Goal: Task Accomplishment & Management: Manage account settings

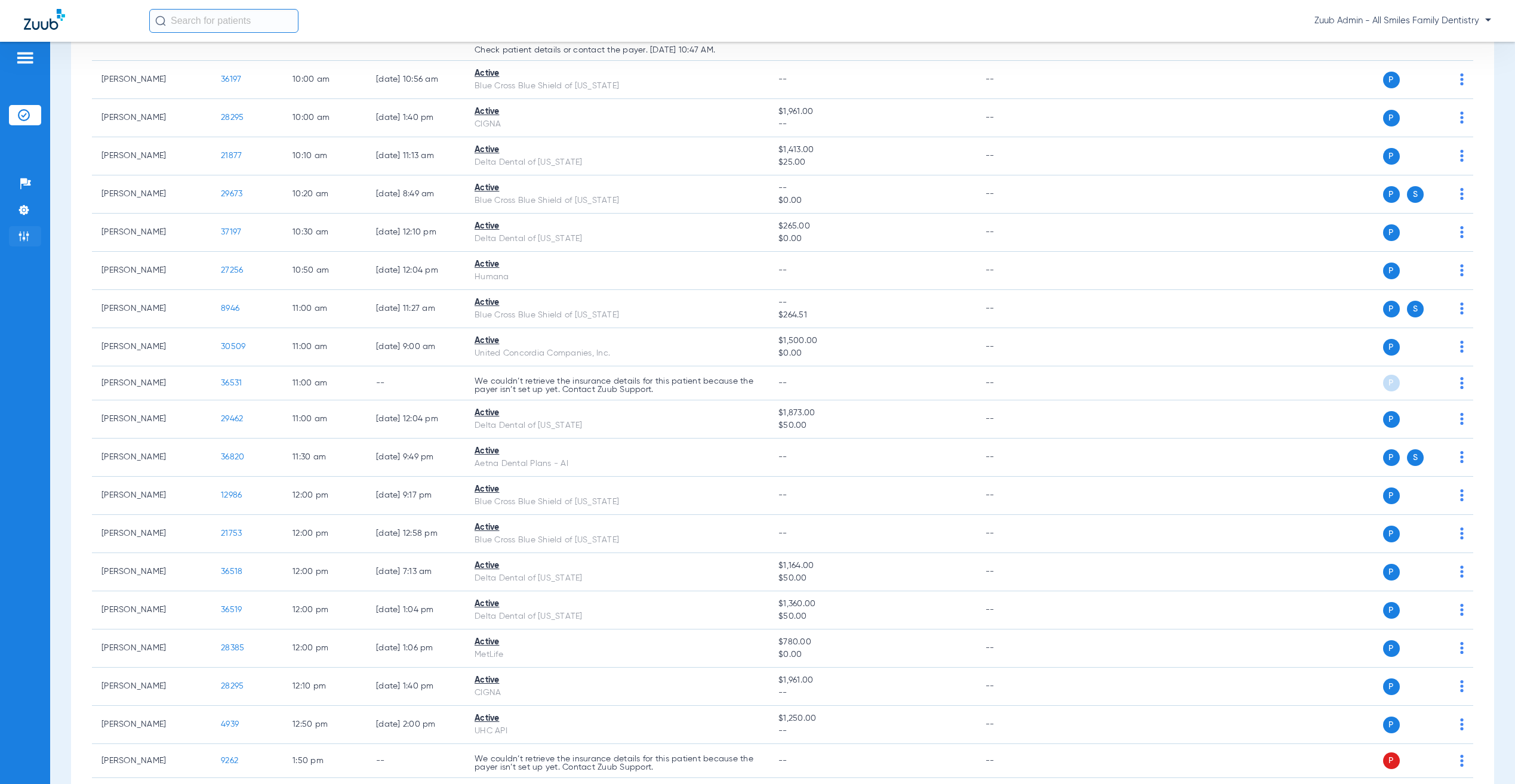
click at [29, 230] on img at bounding box center [24, 236] width 12 height 12
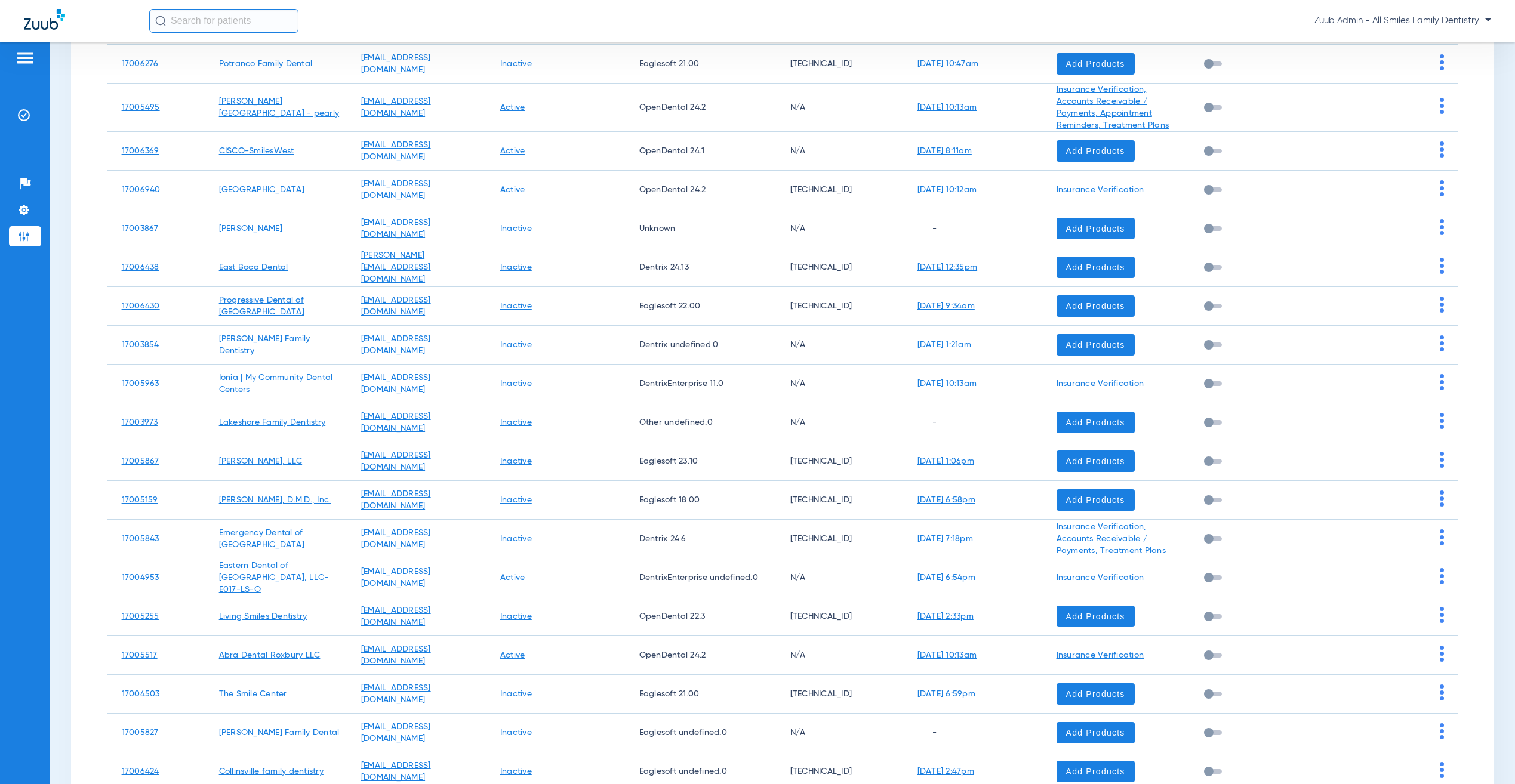
paste input "17007188"
type input "17007188"
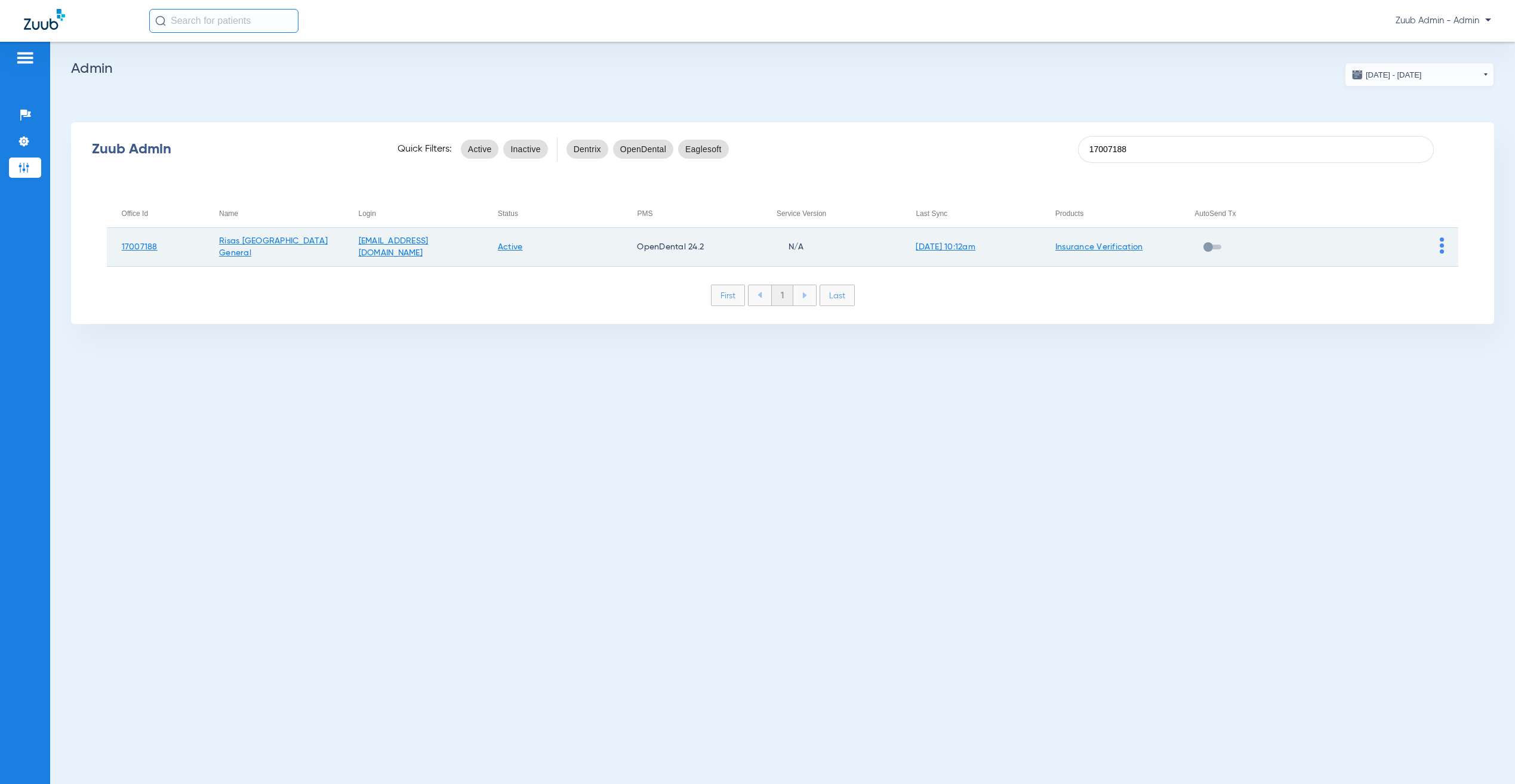
click at [1442, 242] on img at bounding box center [1442, 245] width 4 height 16
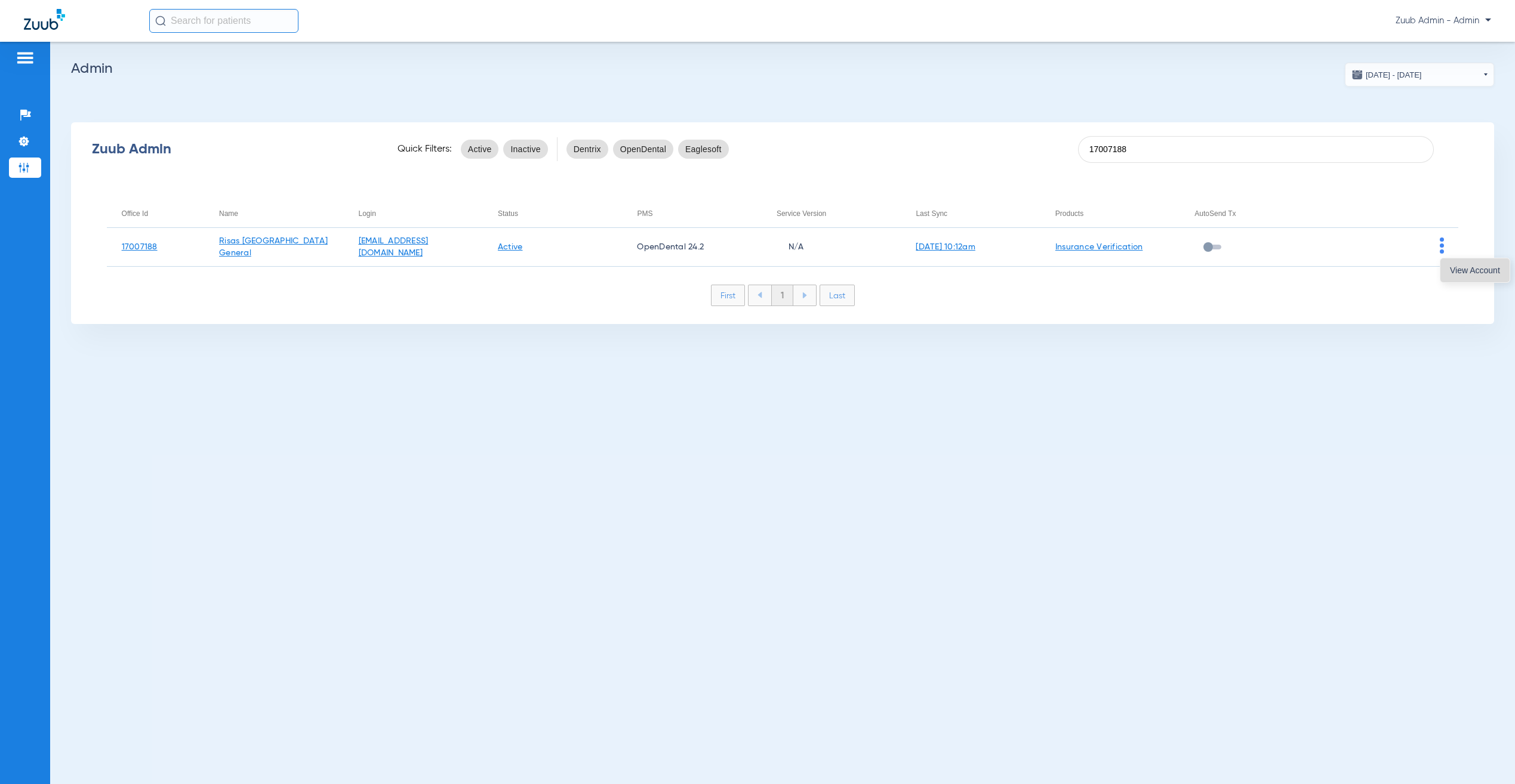
click at [1457, 271] on span "View Account" at bounding box center [1475, 270] width 50 height 8
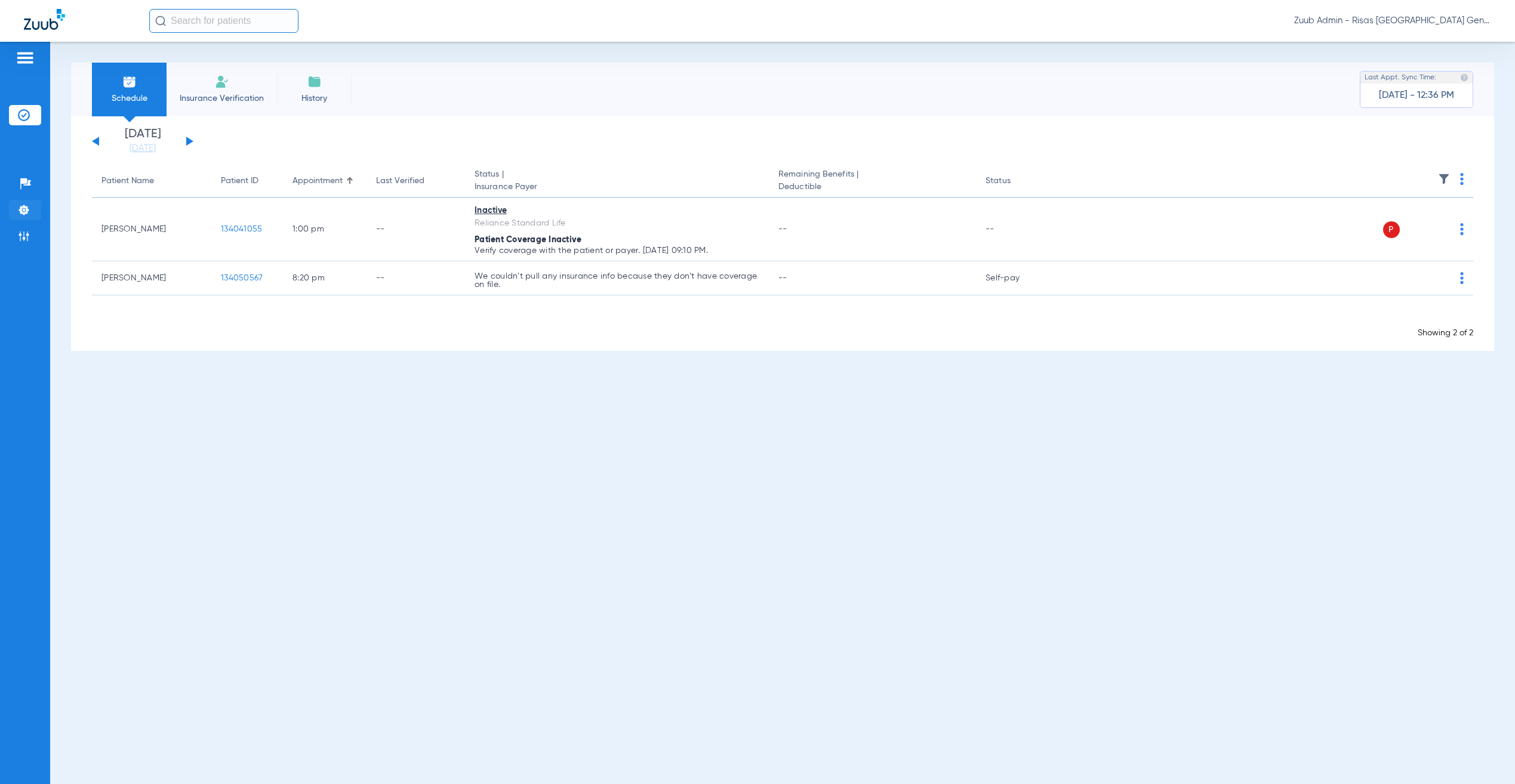
click at [22, 212] on img at bounding box center [24, 210] width 12 height 12
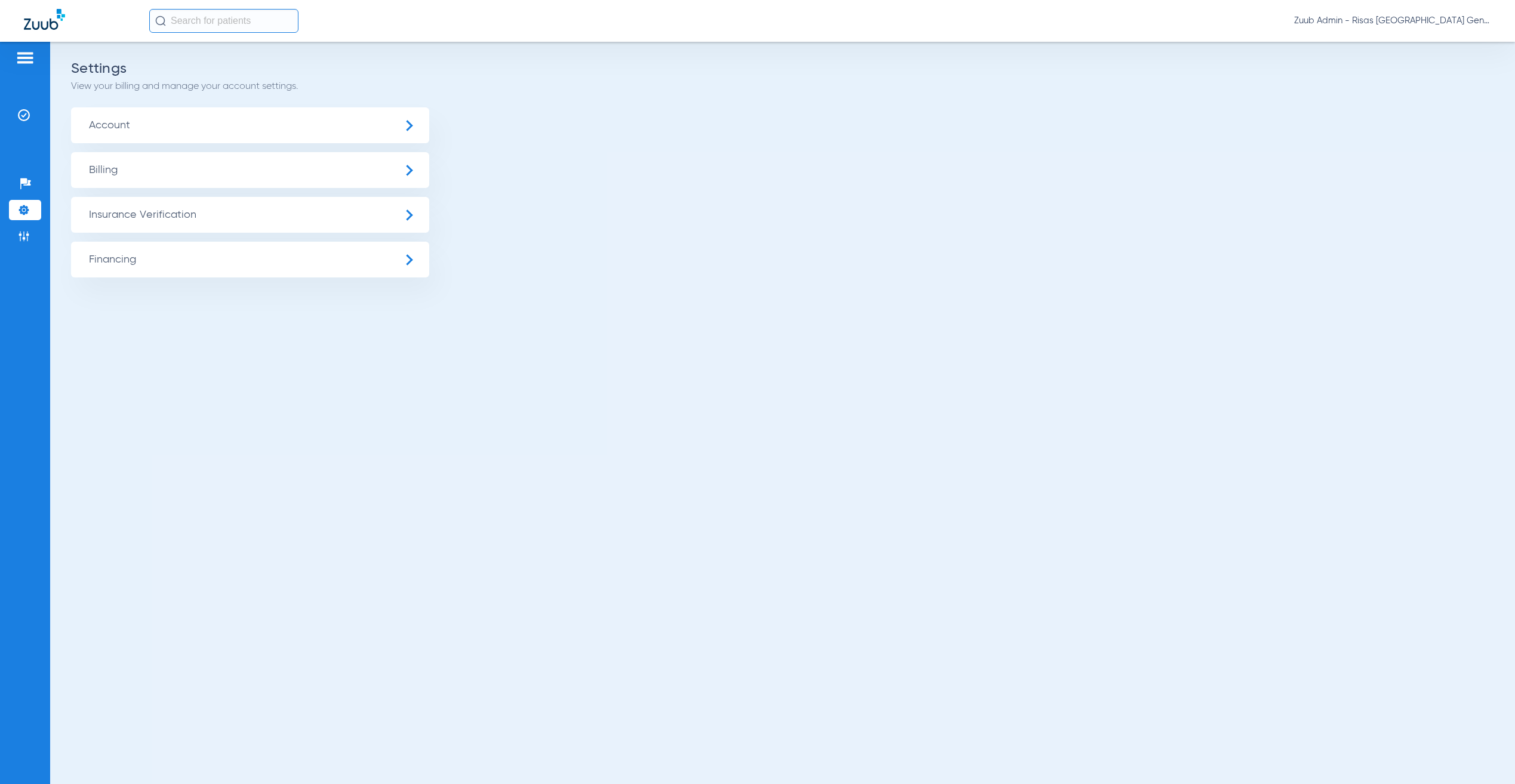
click at [133, 131] on span "Account" at bounding box center [250, 125] width 358 height 36
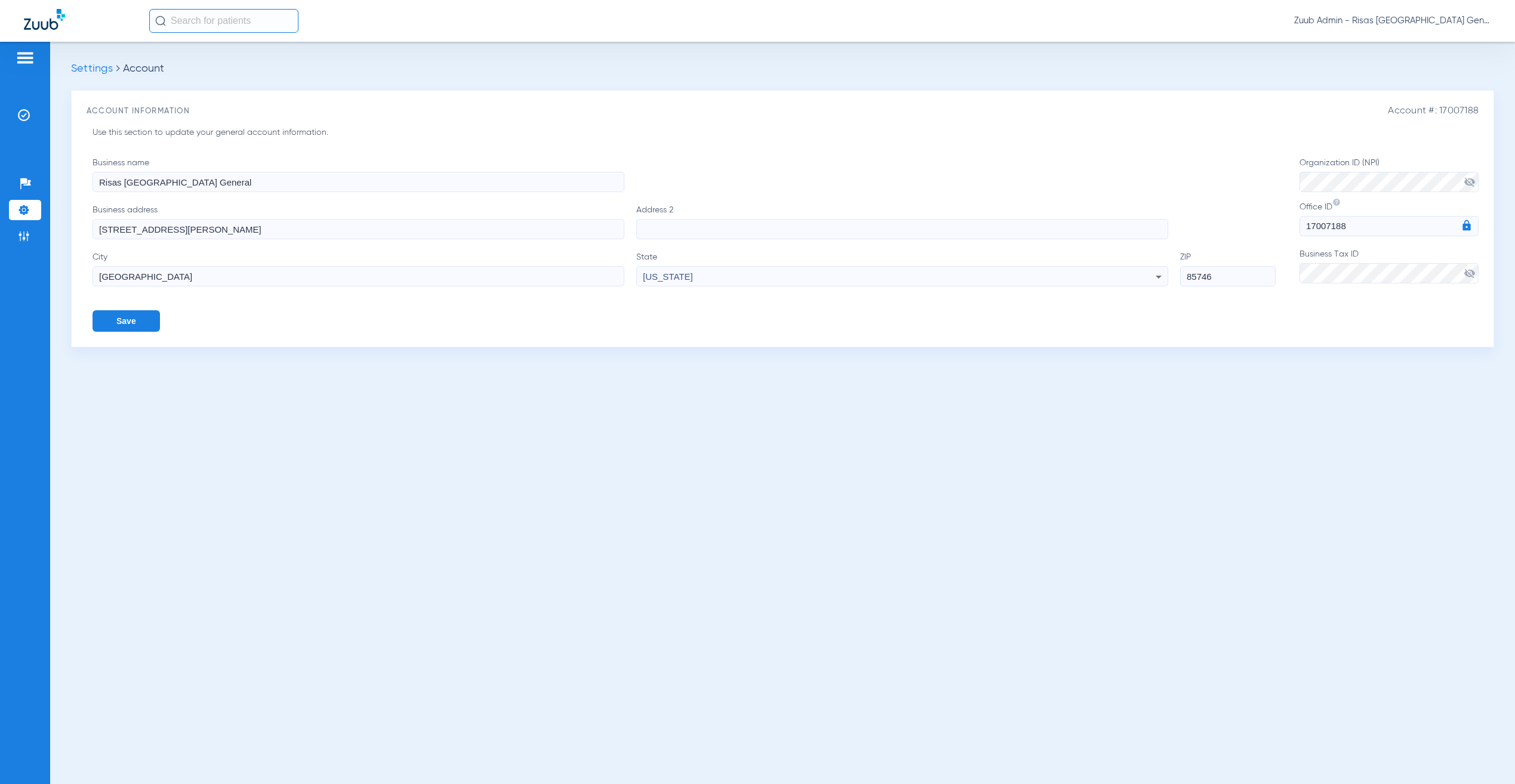
click at [1468, 271] on span "visibility_off" at bounding box center [1470, 273] width 12 height 12
